Goal: Find specific page/section: Find specific page/section

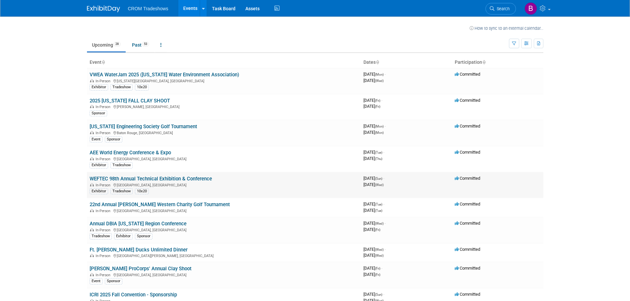
click at [147, 177] on link "WEFTEC 98th Annual Technical Exhibition & Conference" at bounding box center [151, 179] width 122 height 6
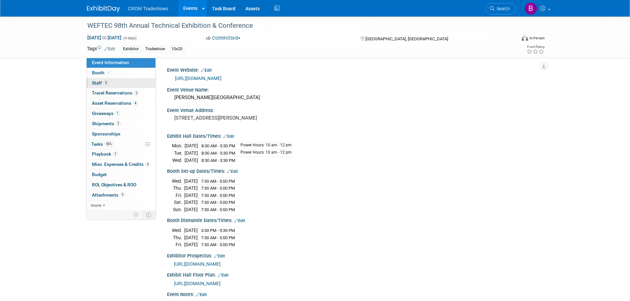
click at [103, 81] on span "Staff 5" at bounding box center [100, 82] width 17 height 5
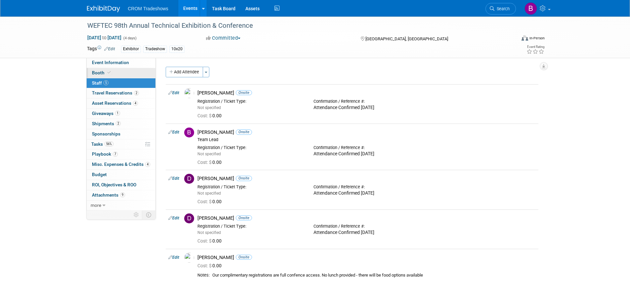
click at [105, 73] on span "Booth" at bounding box center [102, 72] width 20 height 5
